Goal: Task Accomplishment & Management: Manage account settings

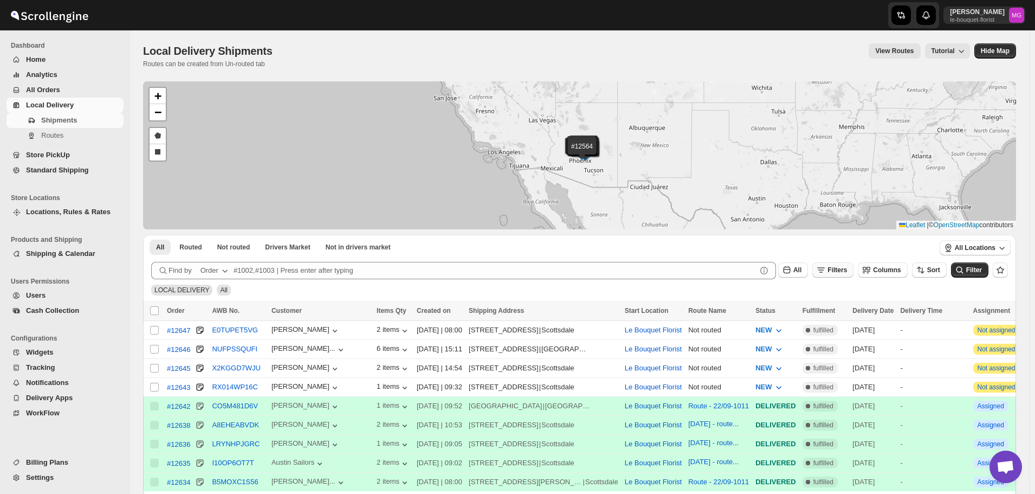
click at [827, 268] on icon "button" at bounding box center [821, 270] width 11 height 11
click at [829, 311] on icon "button" at bounding box center [826, 312] width 11 height 11
click at [806, 309] on button "Select" at bounding box center [783, 313] width 81 height 15
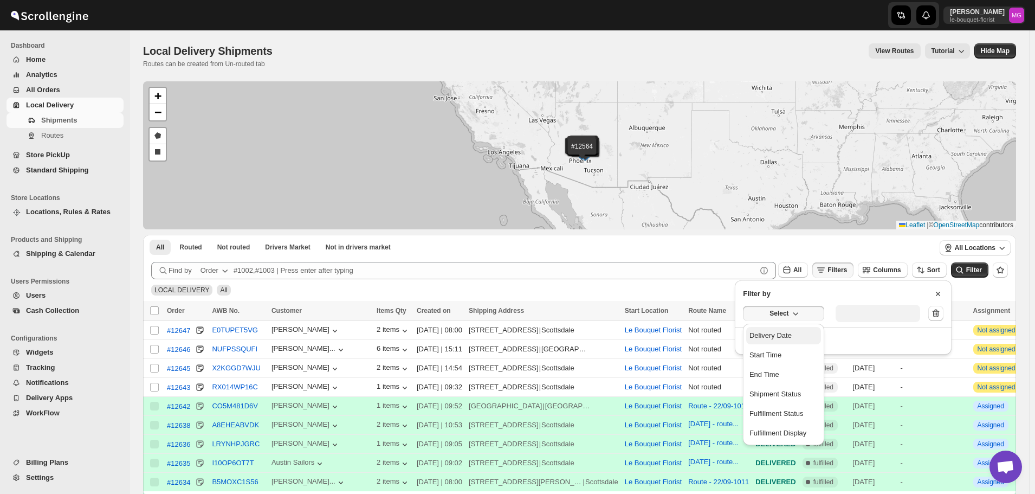
click at [786, 334] on div "Delivery Date" at bounding box center [771, 335] width 42 height 11
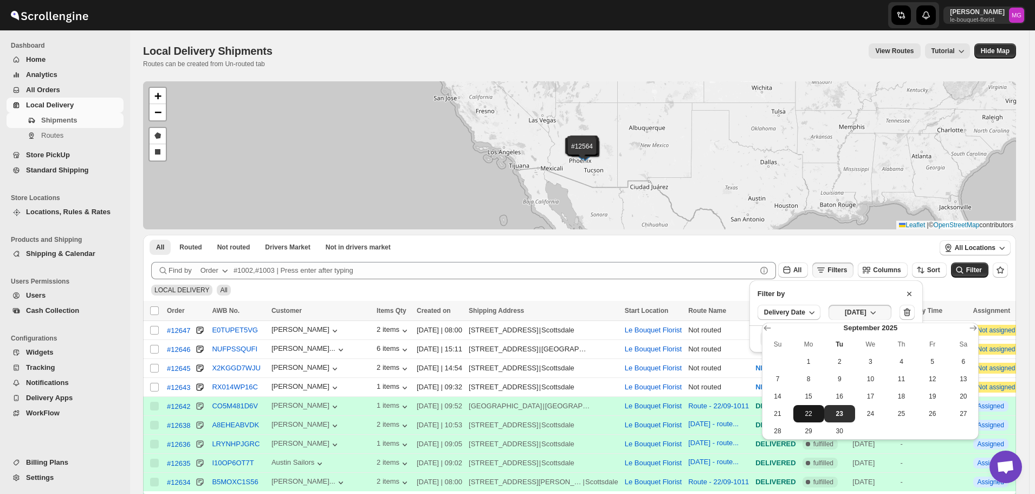
click at [807, 409] on span "22" at bounding box center [809, 413] width 22 height 9
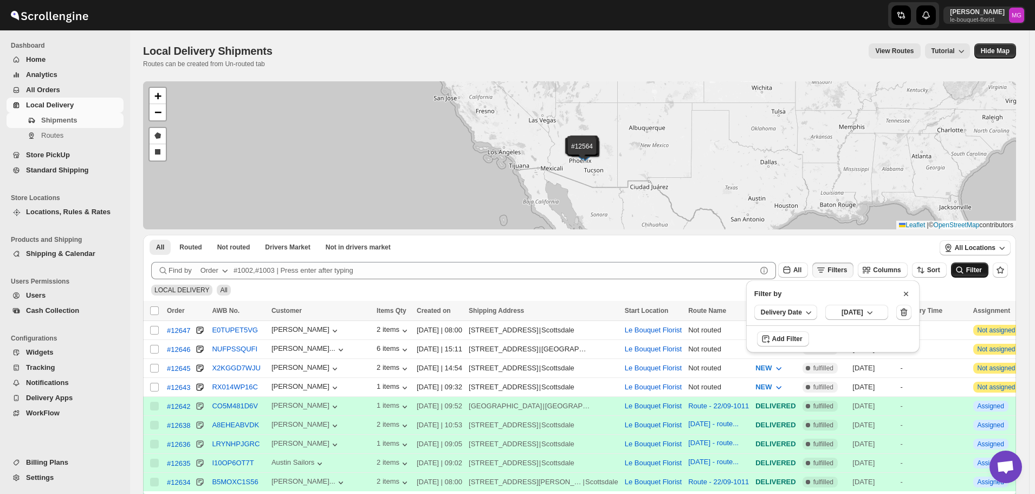
click at [966, 271] on icon "submit" at bounding box center [960, 270] width 11 height 11
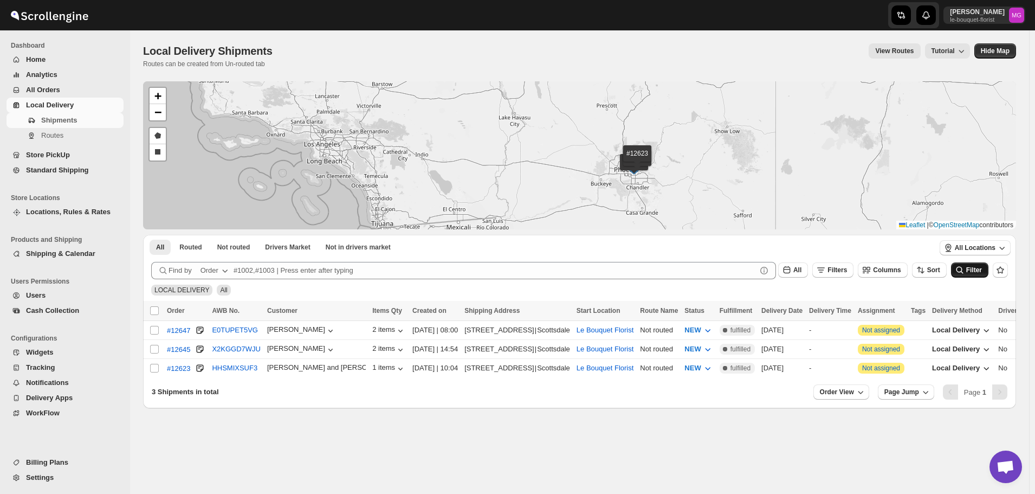
drag, startPoint x: 643, startPoint y: 133, endPoint x: 580, endPoint y: 159, distance: 68.6
click at [553, 133] on div "#12647 #12645 #12623 + − Draw a polygon Draw a rectangle Leaflet | © OpenStreet…" at bounding box center [579, 155] width 873 height 148
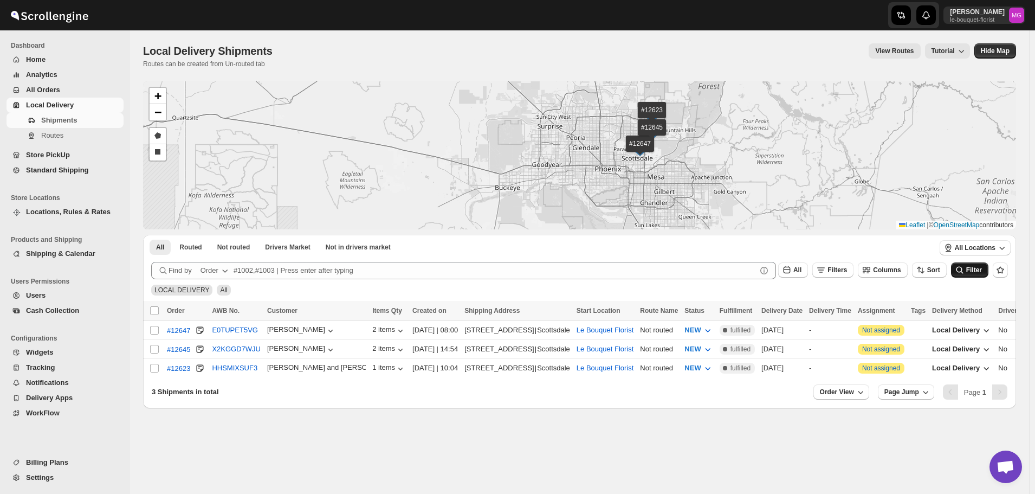
drag, startPoint x: 727, startPoint y: 157, endPoint x: 695, endPoint y: 184, distance: 41.9
click at [695, 184] on div "#12647 #12645 #12623 + − Draw a polygon Draw a rectangle Leaflet | © OpenStreet…" at bounding box center [579, 155] width 873 height 148
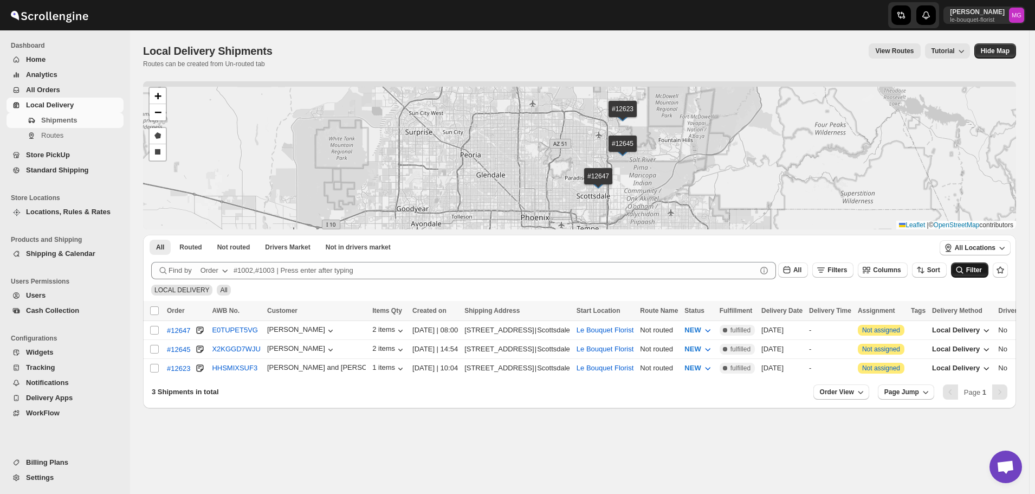
click at [655, 166] on div "#12647 #12645 #12623 + − Draw a polygon Draw a rectangle Leaflet | © OpenStreet…" at bounding box center [579, 155] width 873 height 148
click at [372, 331] on div "2 items" at bounding box center [389, 330] width 34 height 11
click at [372, 329] on div "2 items" at bounding box center [389, 330] width 34 height 11
